Goal: Task Accomplishment & Management: Manage account settings

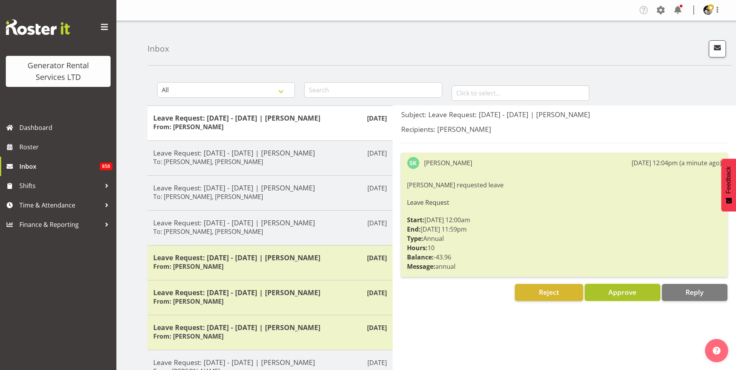
click at [631, 293] on span "Approve" at bounding box center [623, 292] width 28 height 9
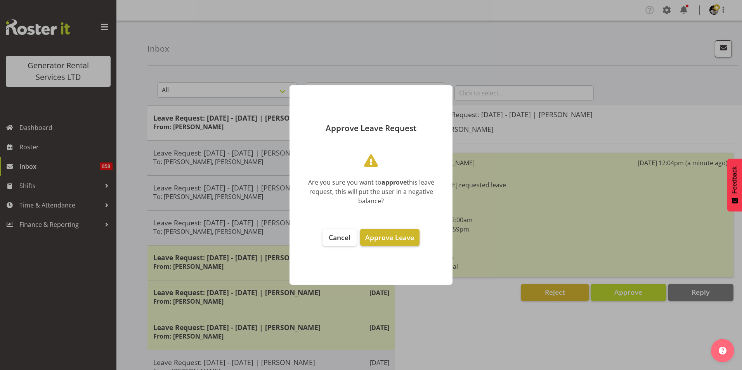
click at [395, 240] on span "Approve Leave" at bounding box center [389, 237] width 49 height 9
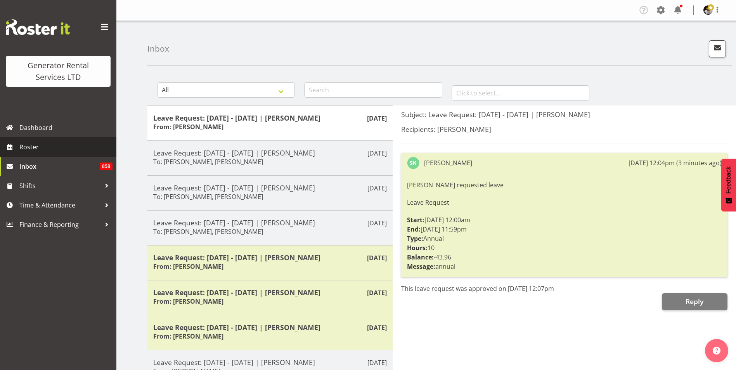
click at [32, 149] on span "Roster" at bounding box center [65, 147] width 93 height 12
